Goal: Find specific page/section: Find specific page/section

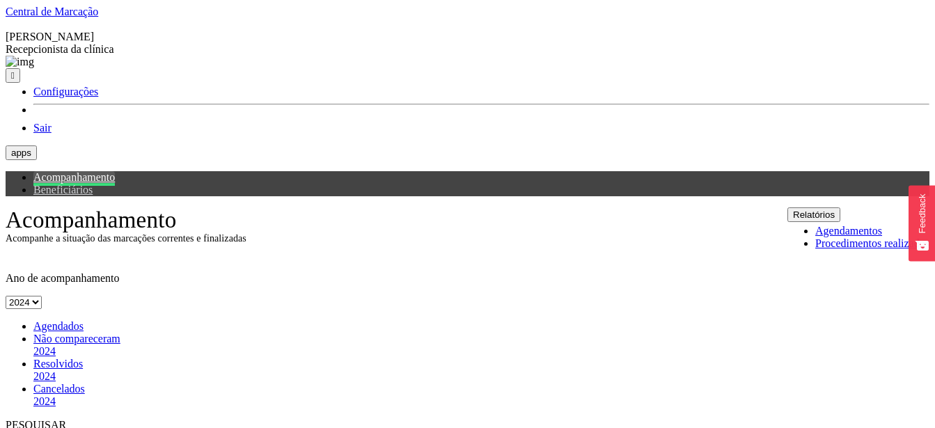
click at [61, 320] on span "Agendados" at bounding box center [58, 326] width 50 height 12
click at [840, 207] on button "Relatórios" at bounding box center [813, 214] width 53 height 15
click at [56, 320] on span "Agendados" at bounding box center [58, 326] width 50 height 12
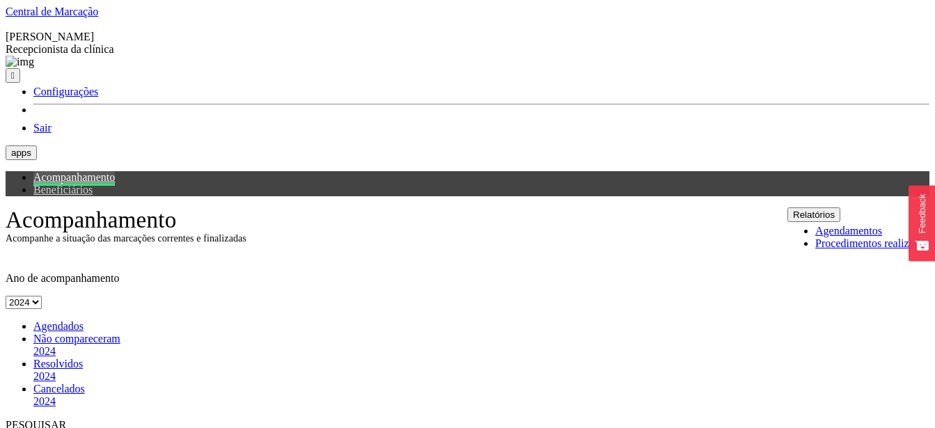
click at [840, 207] on button "Relatórios" at bounding box center [813, 214] width 53 height 15
click at [42, 320] on div "Agendados" at bounding box center [481, 326] width 896 height 13
click at [66, 320] on span "Agendados" at bounding box center [58, 326] width 50 height 12
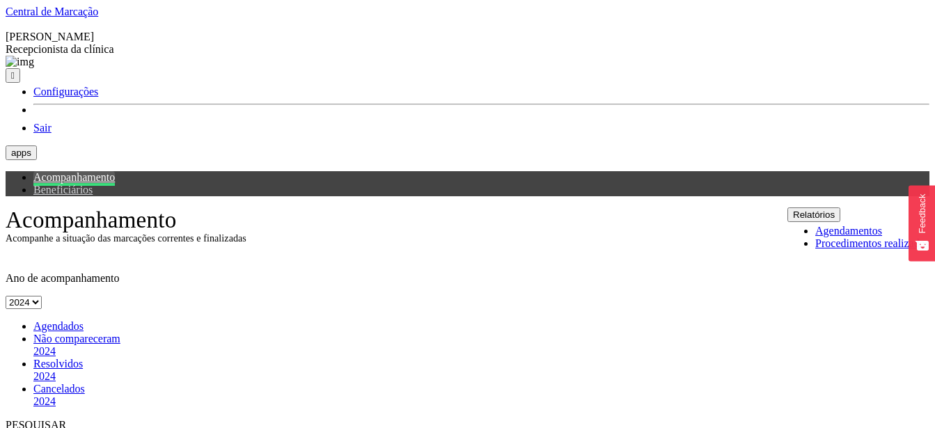
click at [840, 207] on button "Relatórios" at bounding box center [813, 214] width 53 height 15
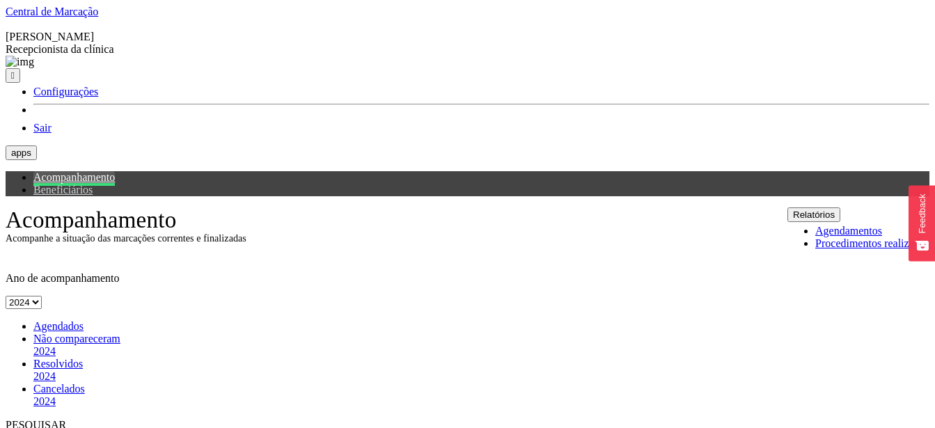
click at [840, 207] on button "Relatórios" at bounding box center [813, 214] width 53 height 15
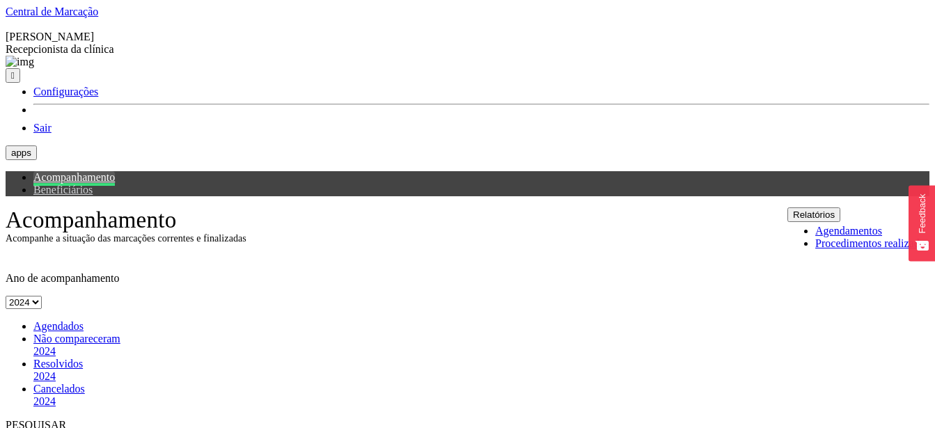
click at [840, 207] on button "Relatórios" at bounding box center [813, 214] width 53 height 15
click at [42, 320] on span "Agendados" at bounding box center [58, 326] width 50 height 12
